Goal: Information Seeking & Learning: Check status

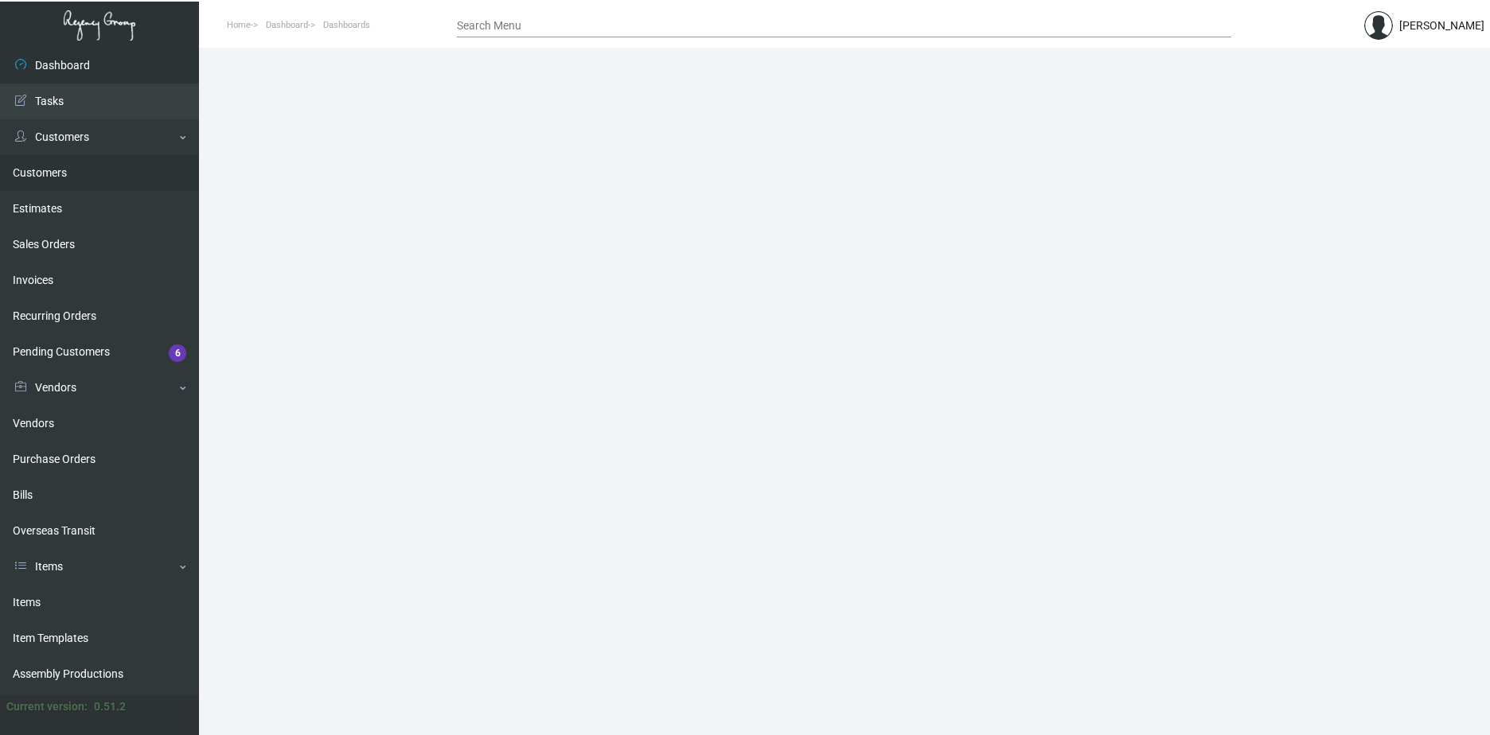
click at [60, 179] on link "Customers" at bounding box center [99, 173] width 199 height 36
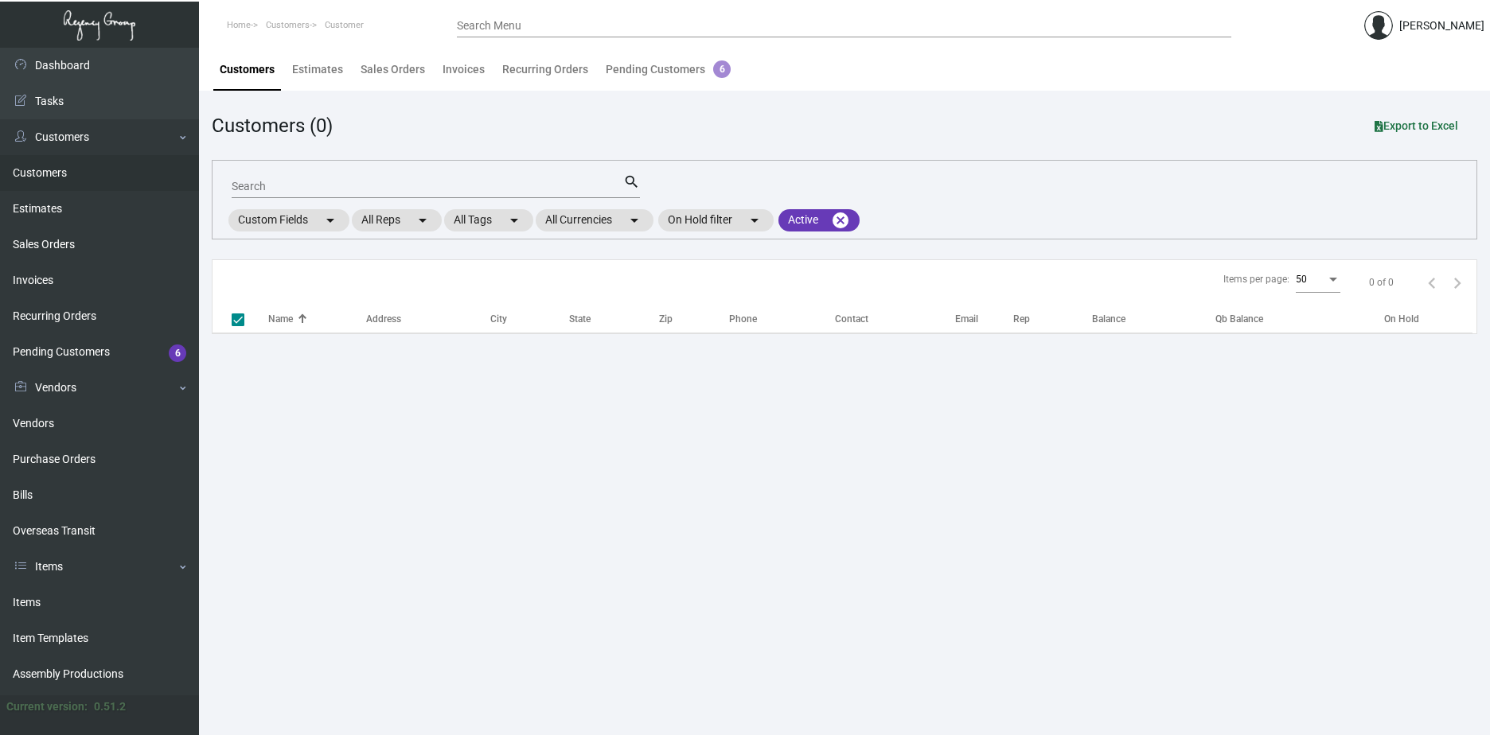
checkbox input "false"
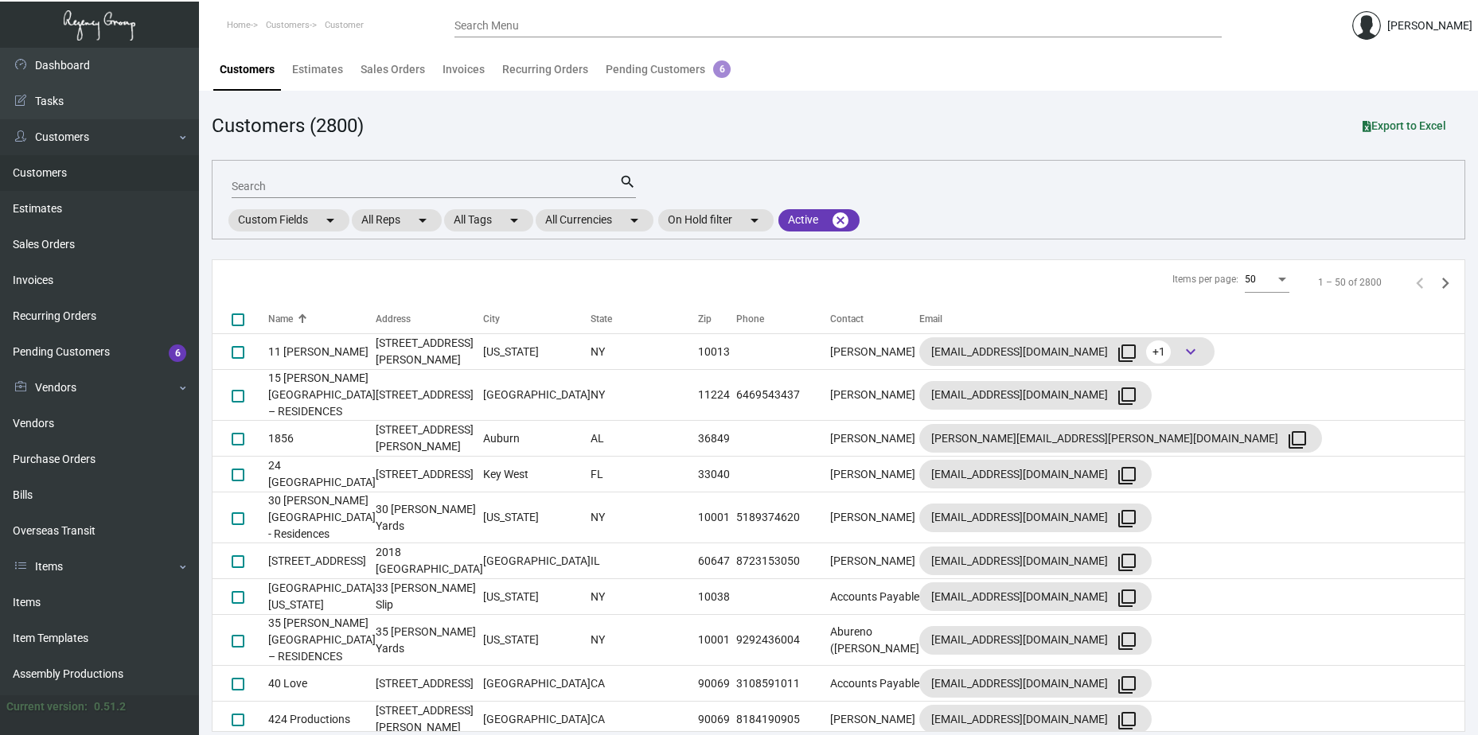
click at [364, 178] on div "Search" at bounding box center [426, 185] width 388 height 25
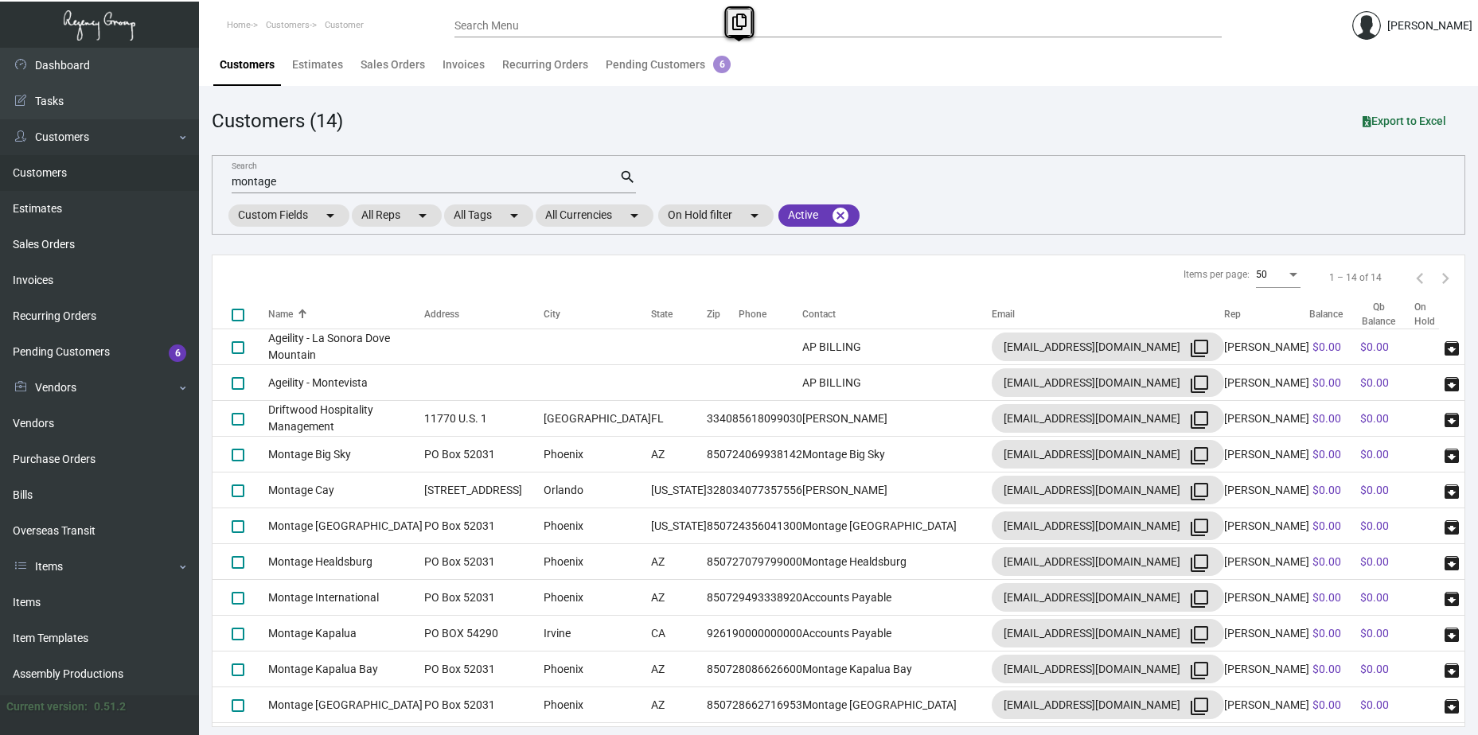
drag, startPoint x: 318, startPoint y: 174, endPoint x: 184, endPoint y: 177, distance: 134.5
click at [184, 177] on div "Dashboard Dashboard Tasks Customers Customers Estimates Sales Orders Invoices R…" at bounding box center [739, 389] width 1478 height 692
drag, startPoint x: 184, startPoint y: 177, endPoint x: 202, endPoint y: 181, distance: 18.7
click at [202, 181] on main "Customers Estimates Sales Orders Invoices Recurring Orders Pending Customers 6 …" at bounding box center [838, 389] width 1279 height 692
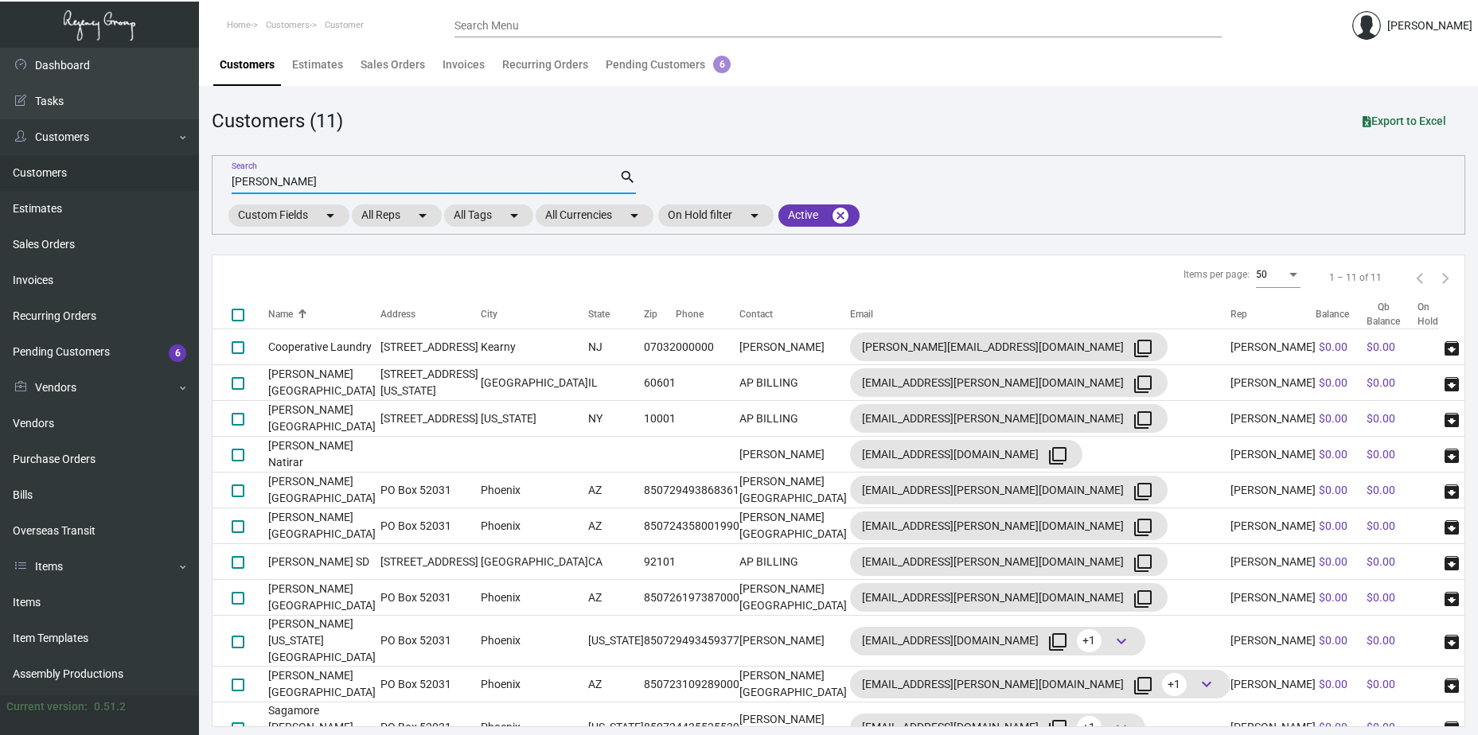
scroll to position [1, 0]
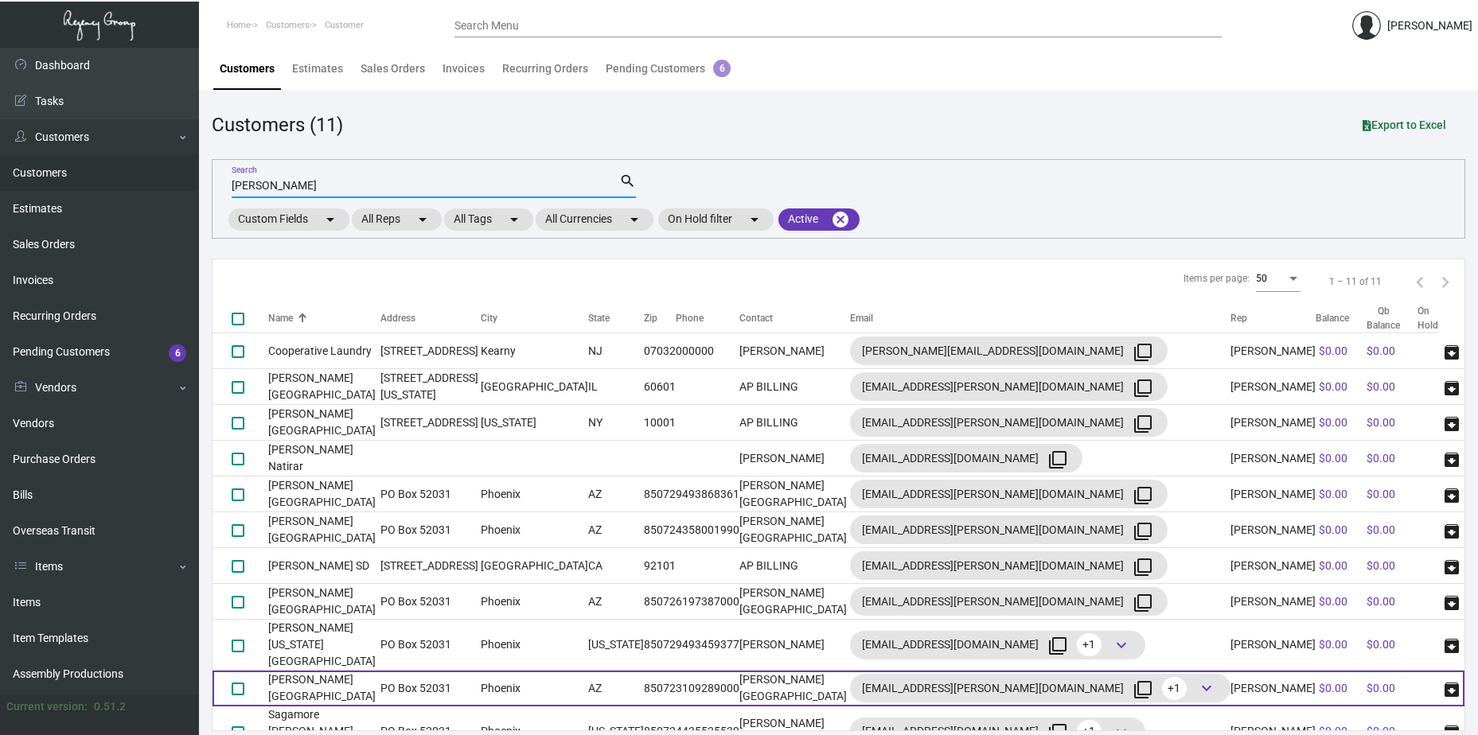
type input "[PERSON_NAME]"
click at [324, 671] on td "[PERSON_NAME] [GEOGRAPHIC_DATA]" at bounding box center [324, 689] width 112 height 36
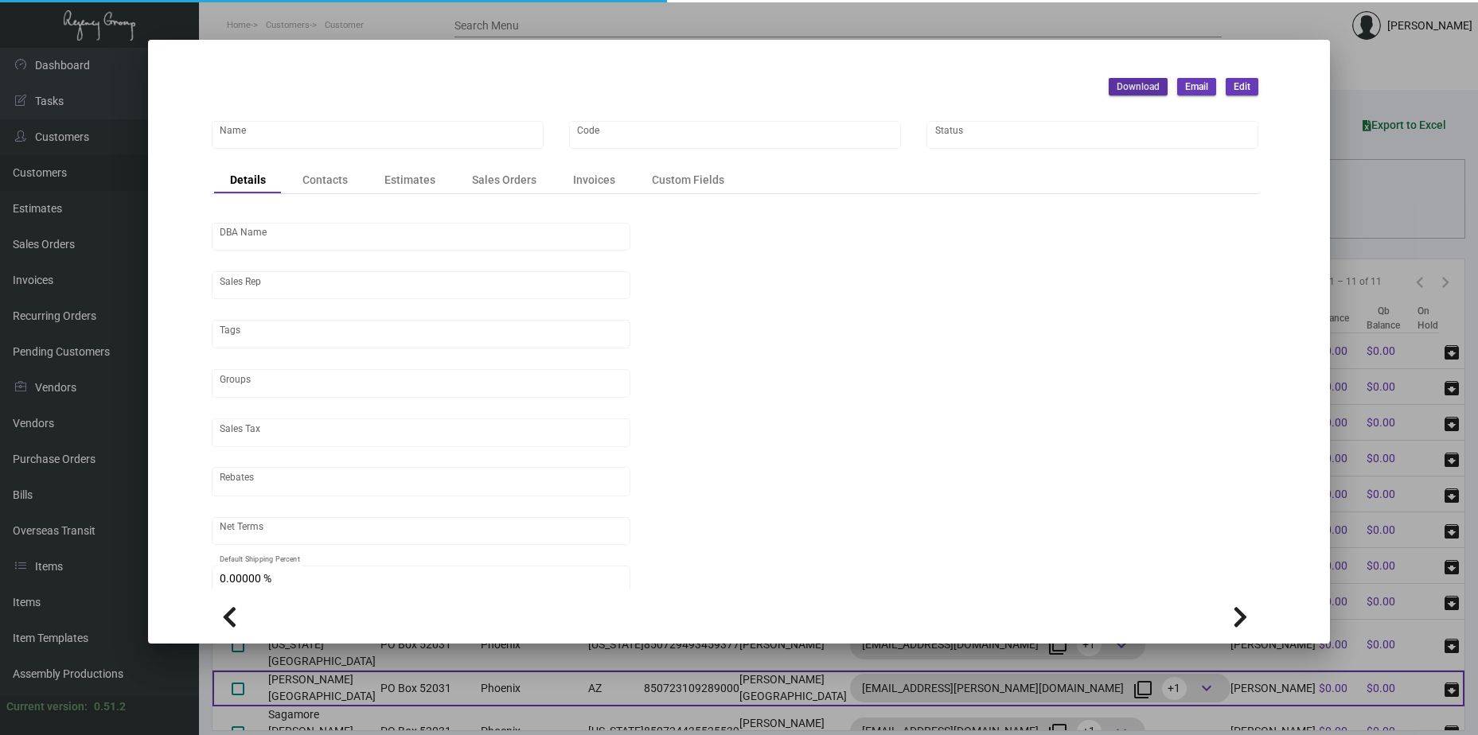
type input "[PERSON_NAME] [GEOGRAPHIC_DATA]"
type input "PENWH"
type input "[PERSON_NAME]"
type input "ST CA-[GEOGRAPHIC_DATA]-[GEOGRAPHIC_DATA]"
type input "Net 30"
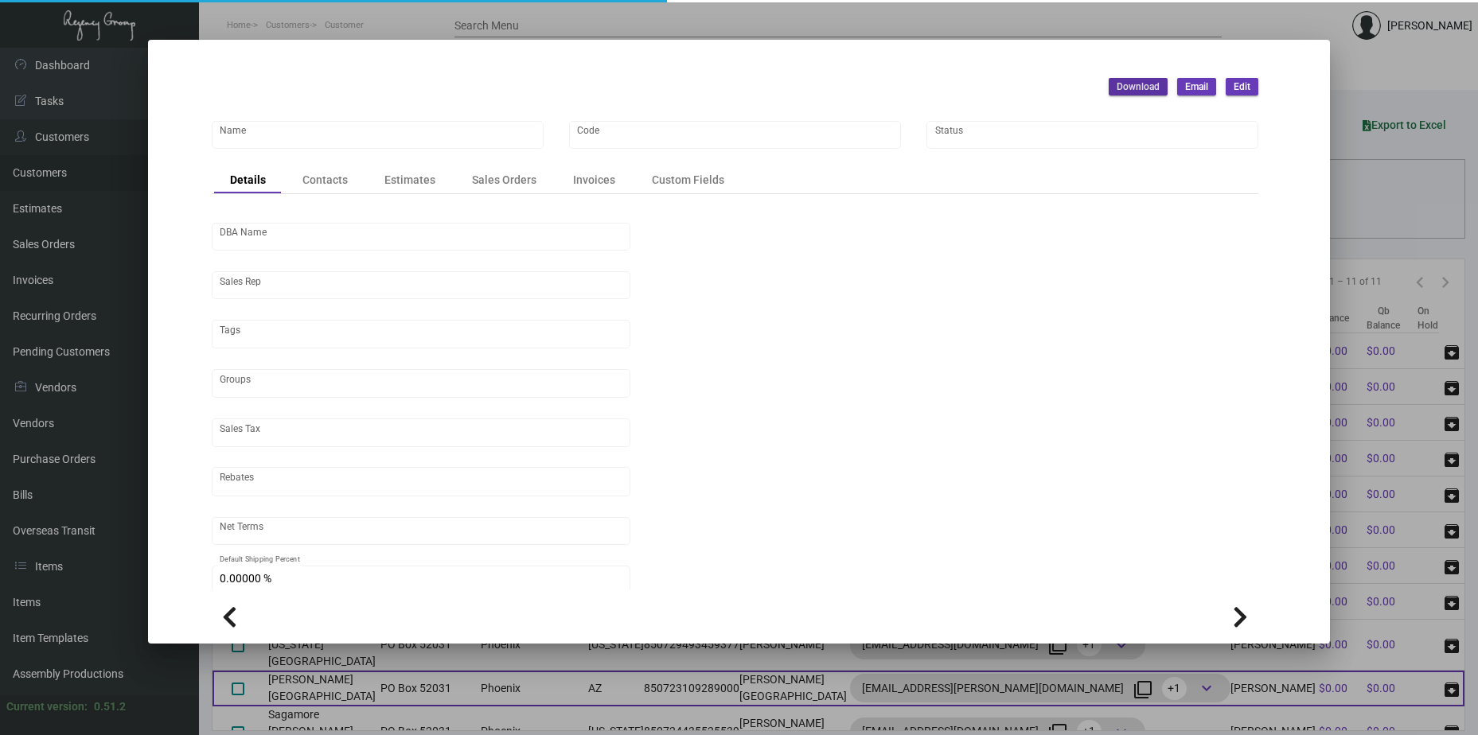
type input "United States Dollar $"
type input "$ 0.00"
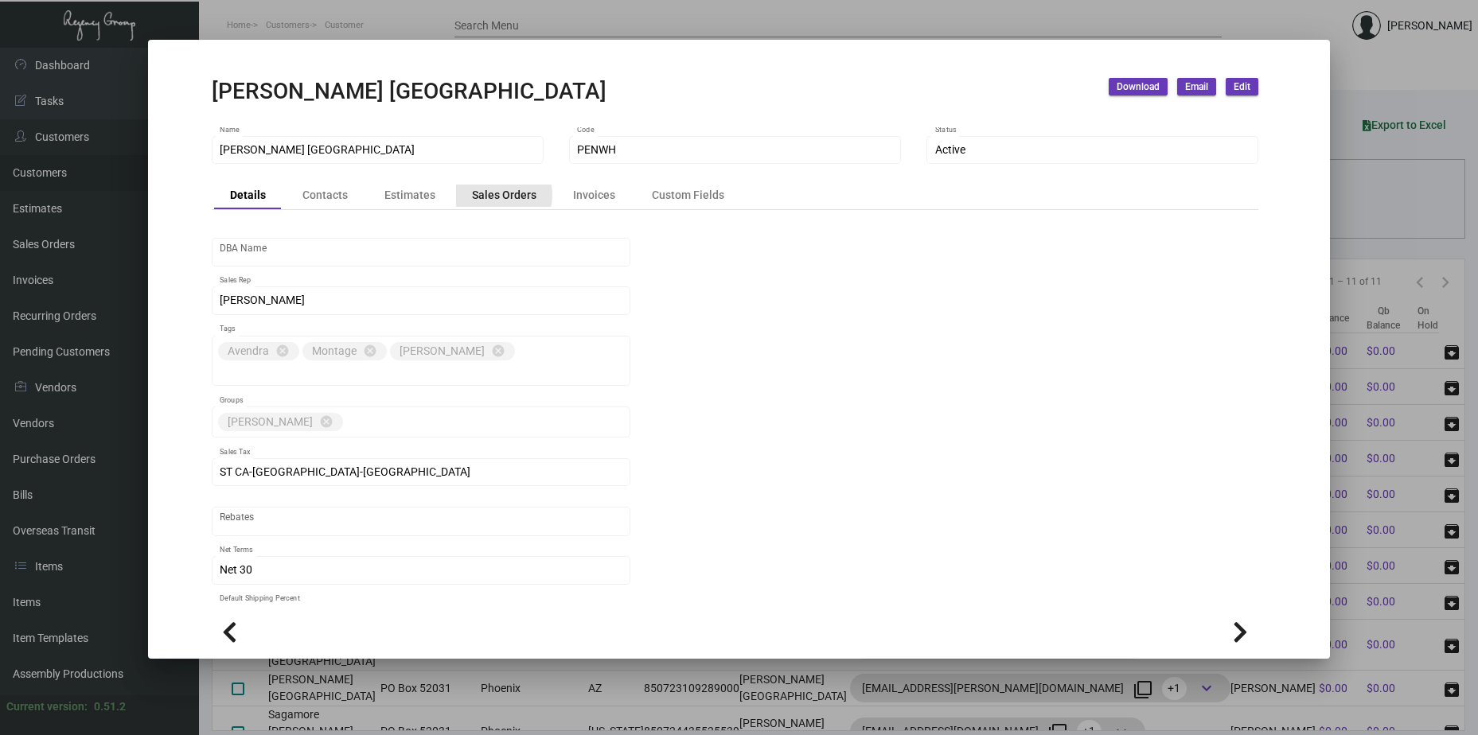
click at [485, 194] on div "Sales Orders" at bounding box center [504, 195] width 64 height 17
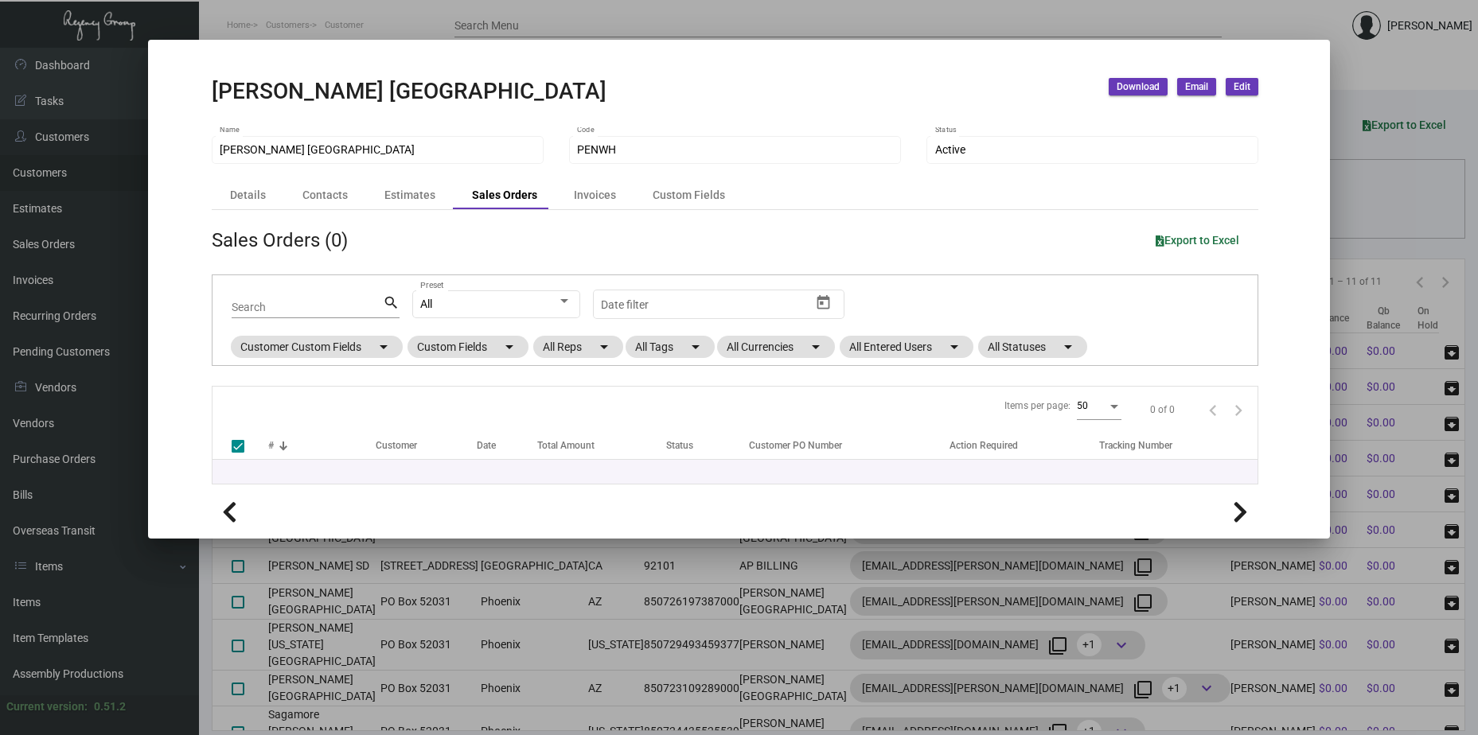
checkbox input "false"
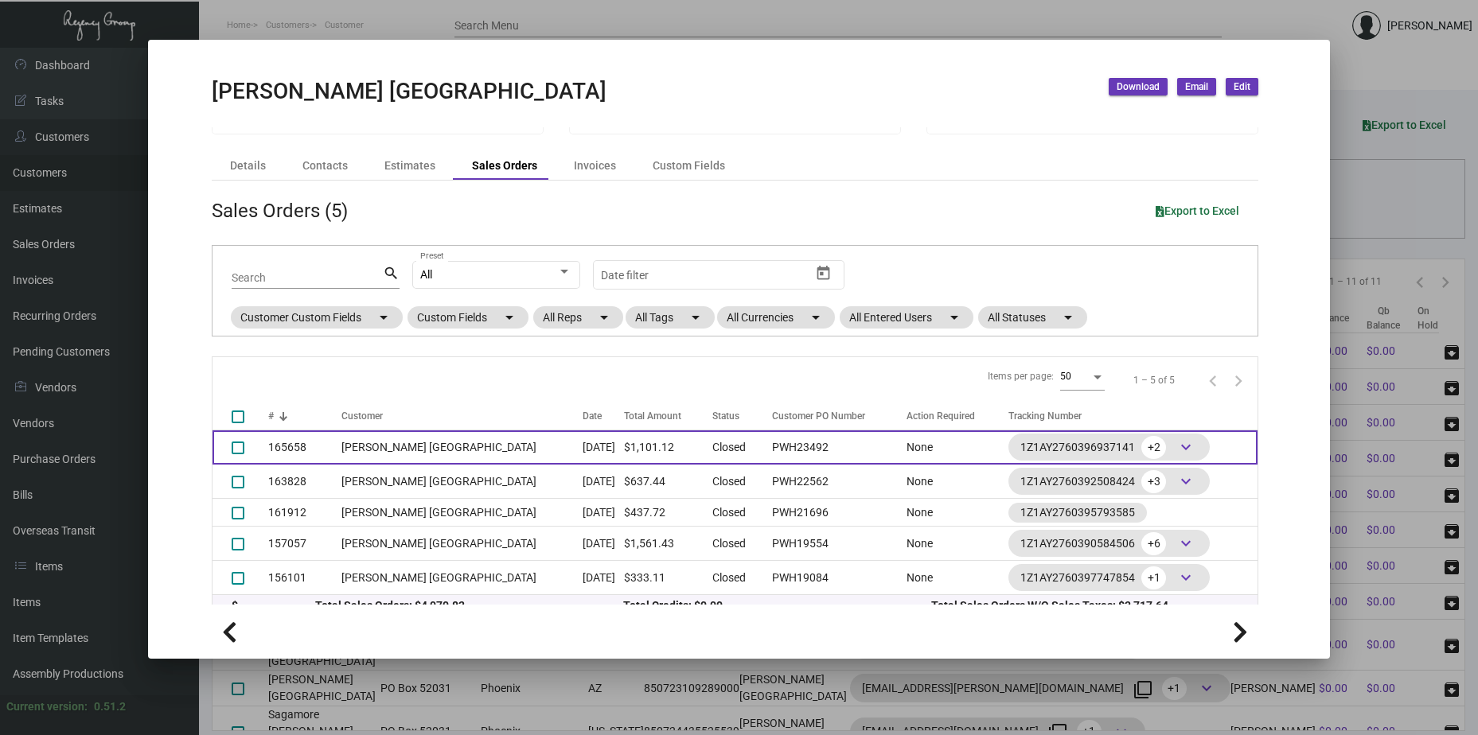
scroll to position [45, 0]
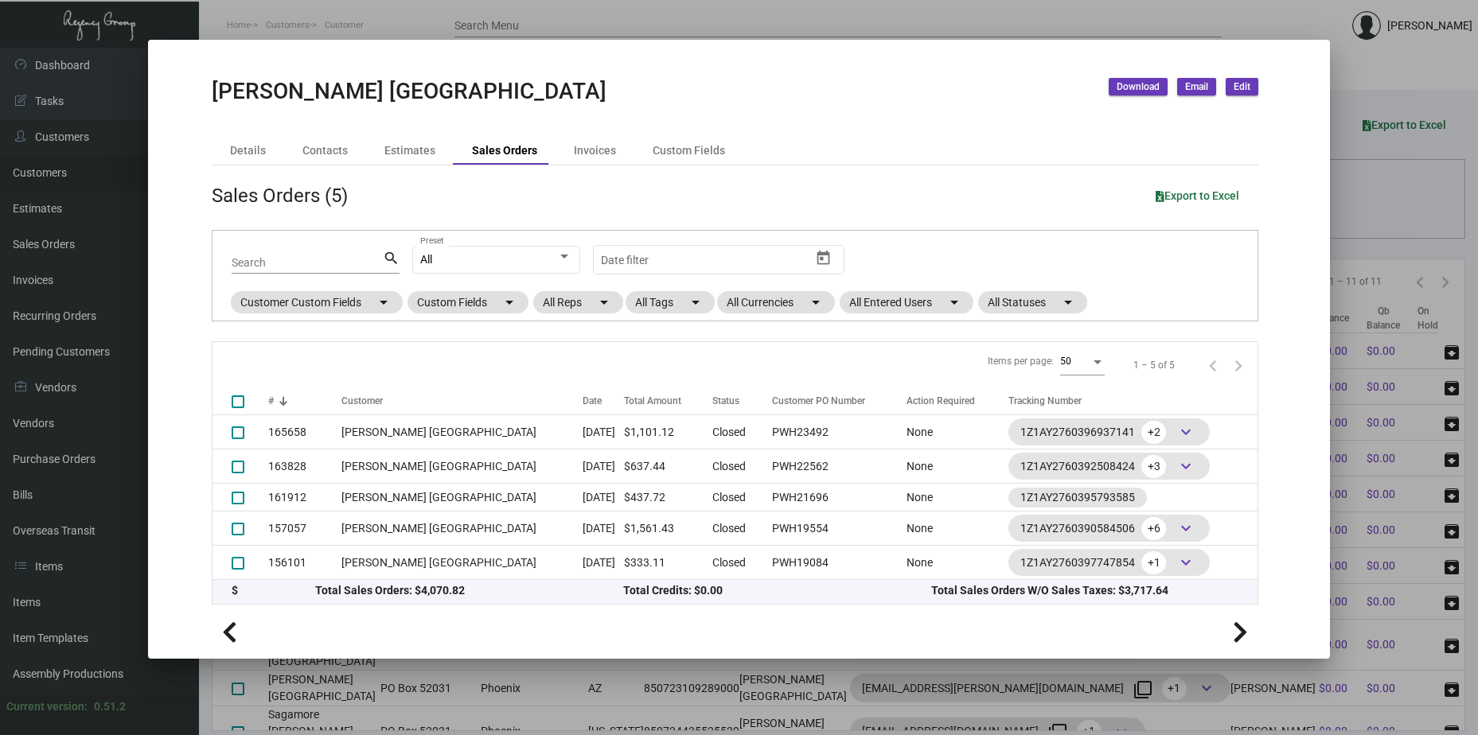
click at [643, 19] on div at bounding box center [739, 367] width 1478 height 735
